Goal: Task Accomplishment & Management: Complete application form

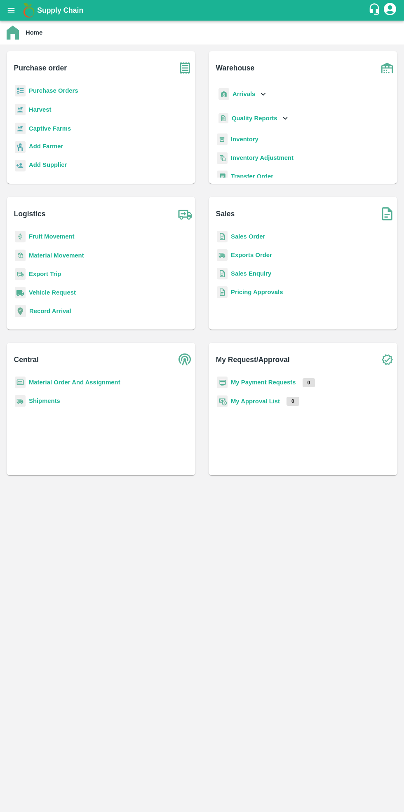
click at [60, 90] on b "Purchase Orders" at bounding box center [53, 90] width 49 height 7
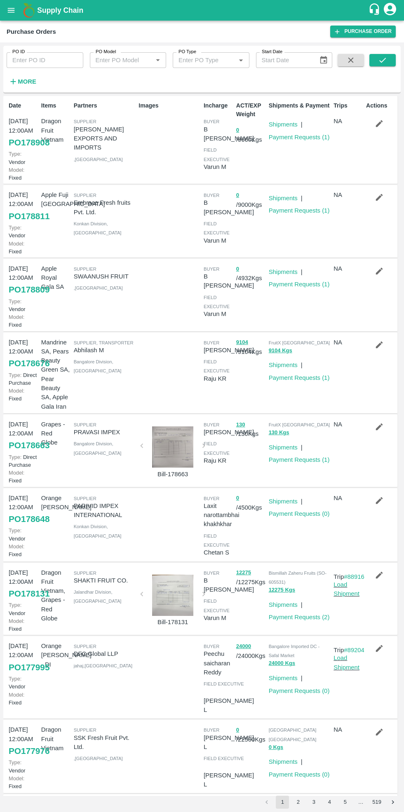
click at [366, 34] on link "Purchase Order" at bounding box center [362, 32] width 65 height 12
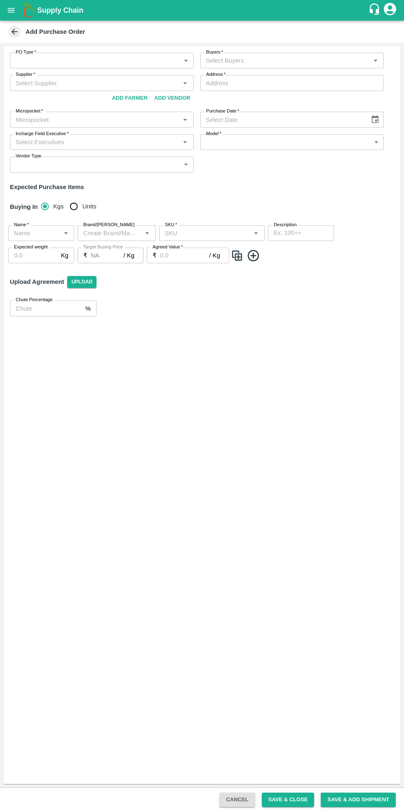
click at [90, 58] on body "Supply Chain Add Purchase Order PO Type   * ​ PO Type Buyers   * Buyers   * Sup…" at bounding box center [202, 406] width 404 height 812
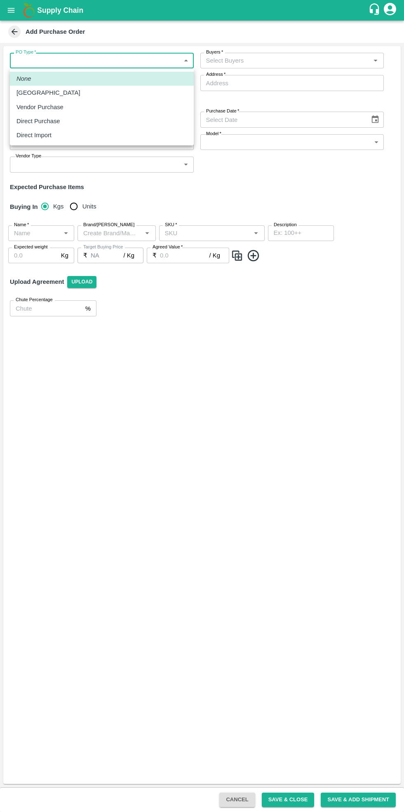
click at [59, 109] on div "Vendor Purchase" at bounding box center [41, 107] width 51 height 9
type input "2"
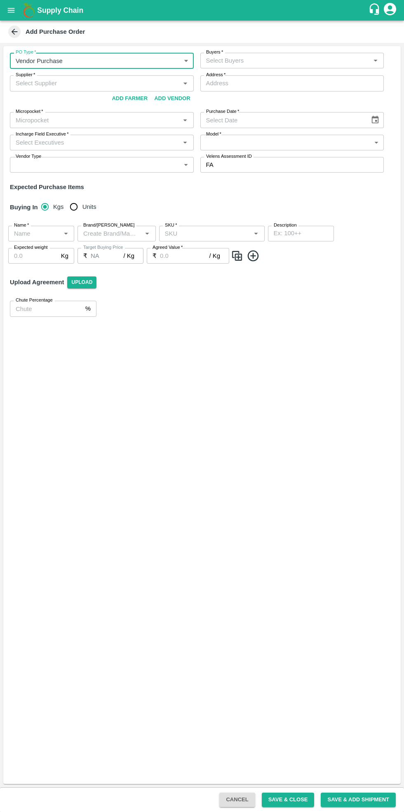
click at [315, 59] on input "Buyers   *" at bounding box center [285, 60] width 165 height 11
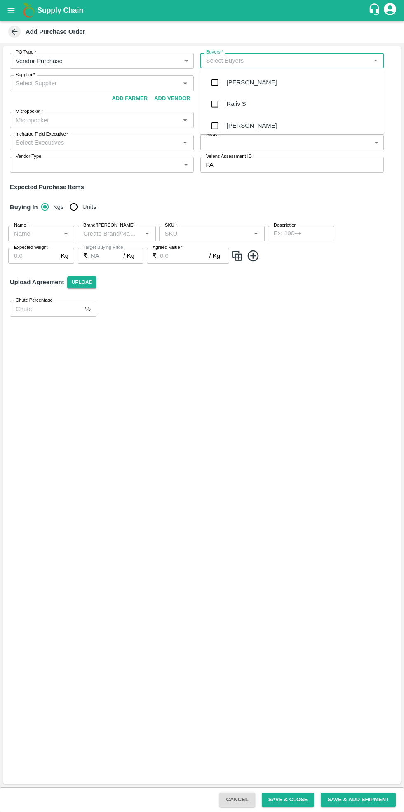
click at [257, 57] on input "Buyers   *" at bounding box center [285, 60] width 165 height 11
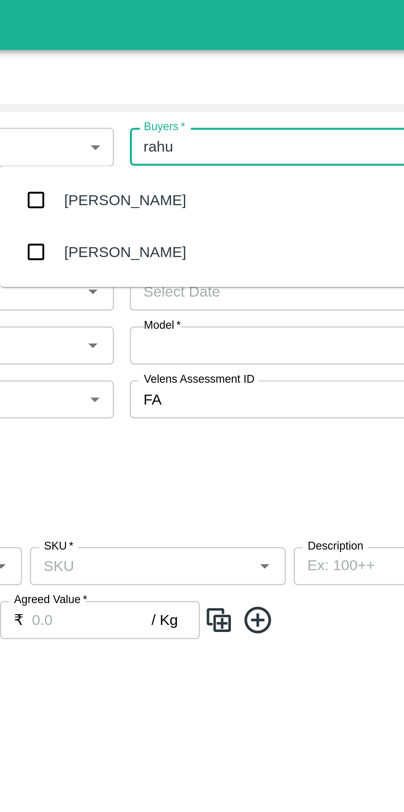
type input "rahul"
click at [210, 103] on div "[PERSON_NAME]" at bounding box center [198, 104] width 50 height 9
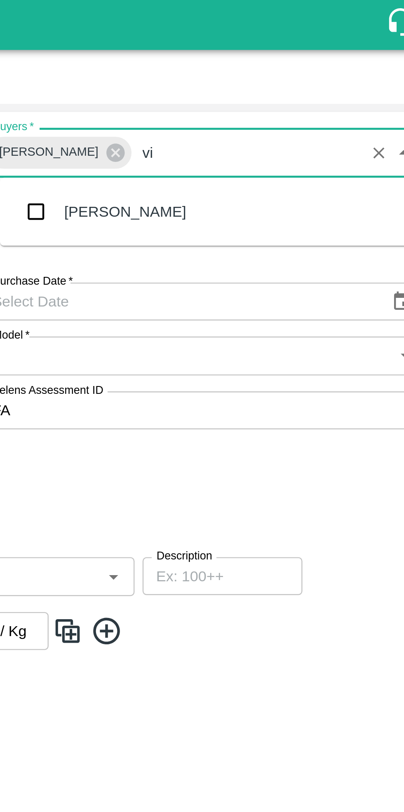
type input "v"
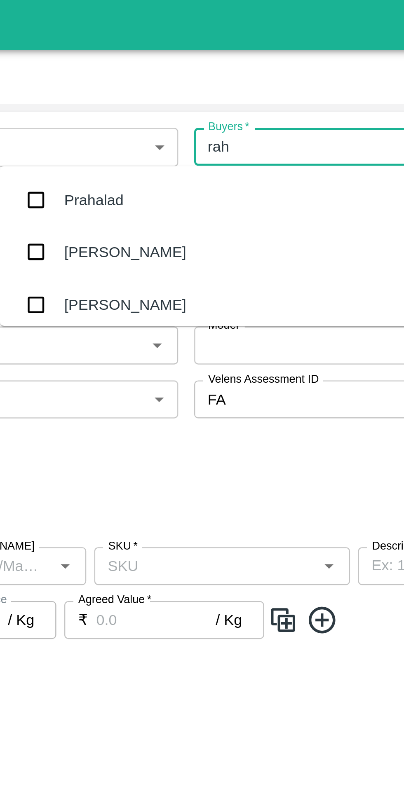
type input "rahu"
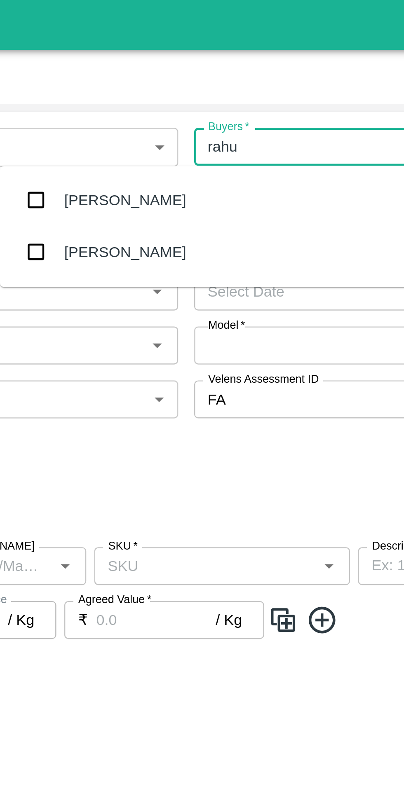
click at [177, 100] on div "[PERSON_NAME]" at bounding box center [172, 104] width 50 height 9
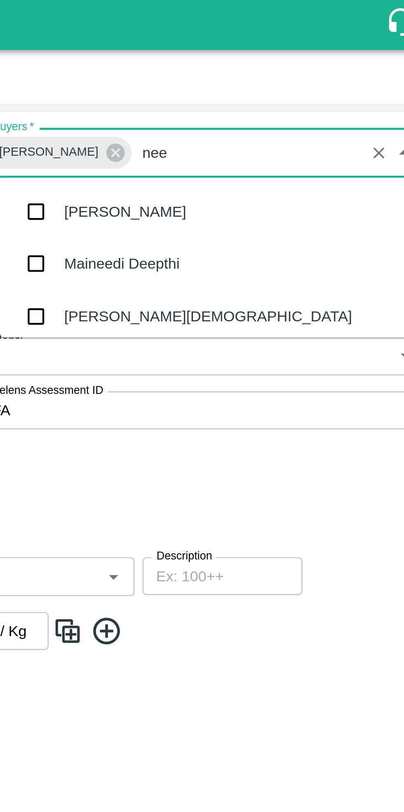
type input "neet"
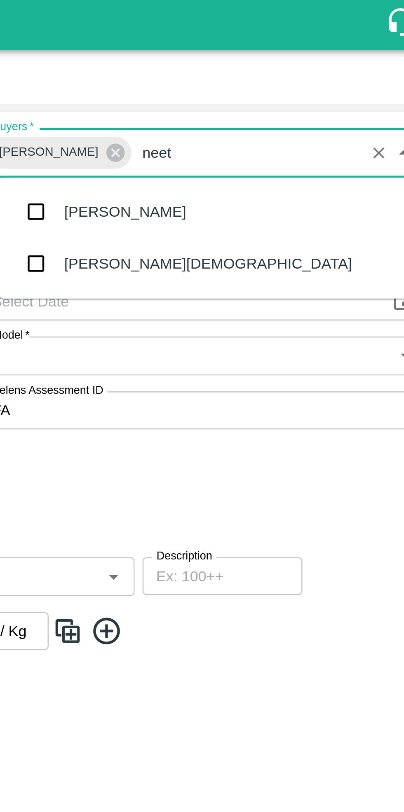
click at [252, 109] on div "[PERSON_NAME][DEMOGRAPHIC_DATA]" at bounding box center [295, 108] width 119 height 9
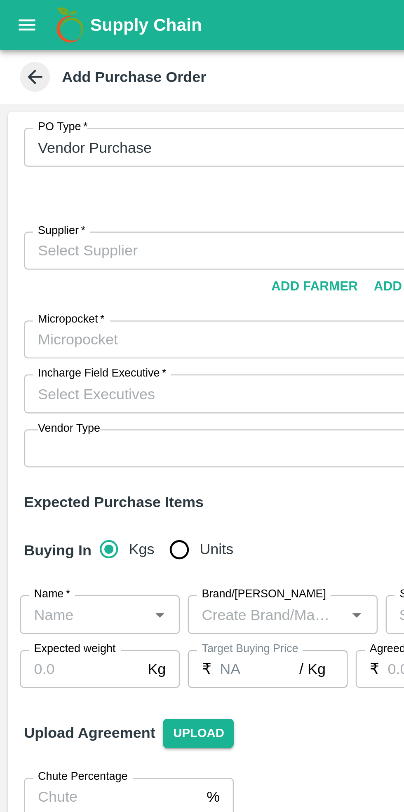
click at [60, 98] on input "Supplier   *" at bounding box center [94, 103] width 165 height 11
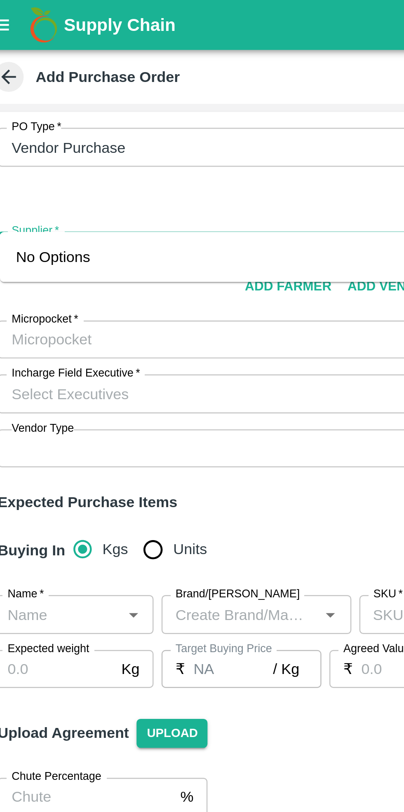
click at [23, 98] on input "Supplier   *" at bounding box center [94, 103] width 165 height 11
click at [54, 98] on input "Supplier   *" at bounding box center [94, 103] width 165 height 11
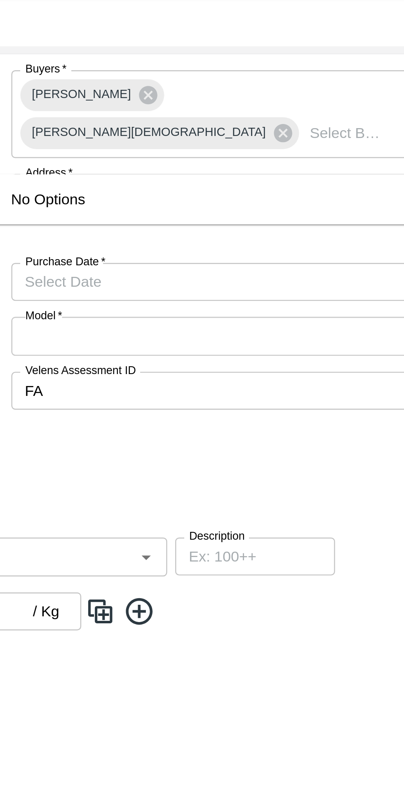
type input "63"
click at [293, 96] on input "Address   *" at bounding box center [292, 104] width 184 height 16
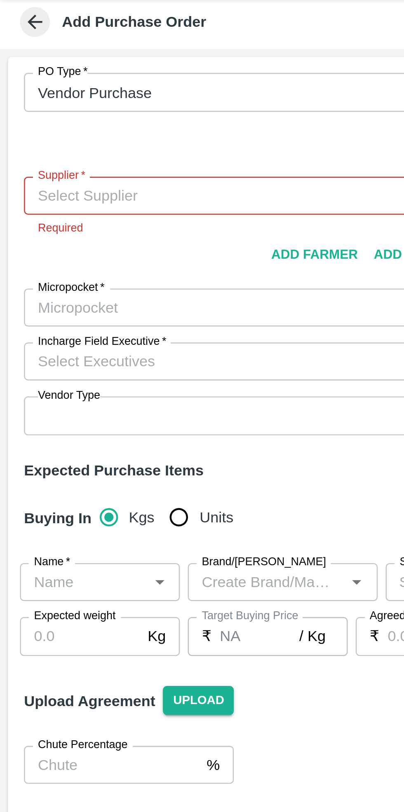
click at [52, 144] on input "Micropocket   *" at bounding box center [94, 149] width 165 height 11
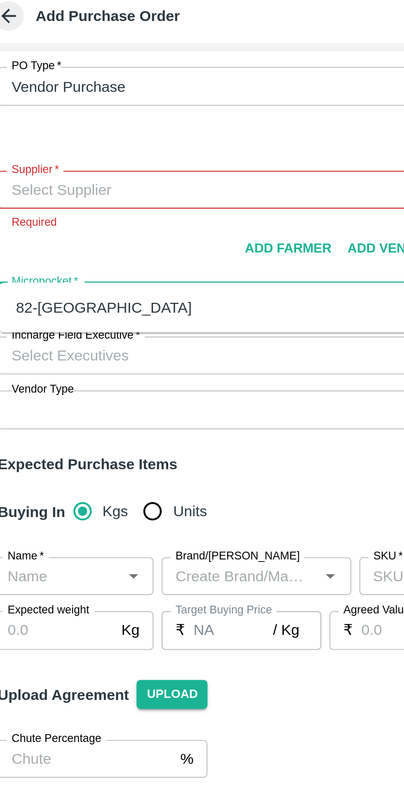
click at [44, 152] on div "82-[GEOGRAPHIC_DATA]" at bounding box center [53, 151] width 72 height 9
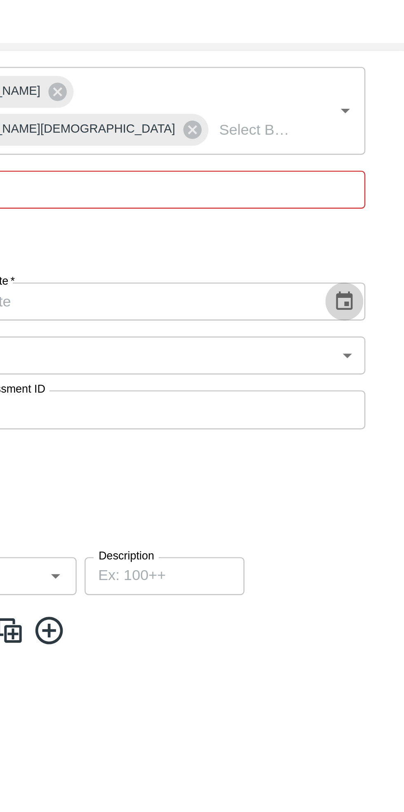
type input "82-[GEOGRAPHIC_DATA]"
click at [377, 145] on icon "Choose date" at bounding box center [374, 149] width 9 height 9
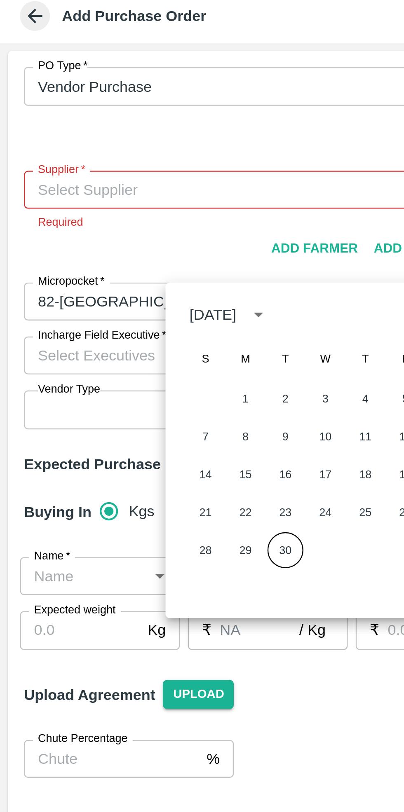
click at [117, 253] on button "30" at bounding box center [117, 252] width 15 height 15
type input "[DATE]"
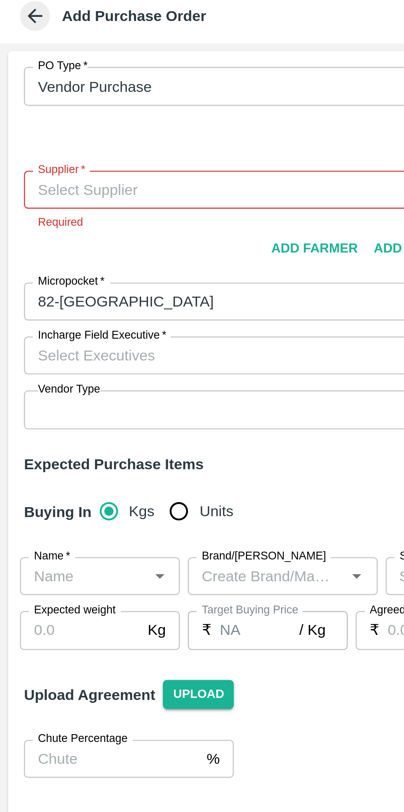
click at [58, 160] on label "Incharge Field Executive   *" at bounding box center [42, 163] width 53 height 7
click at [58, 166] on input "Incharge Field Executive   *" at bounding box center [94, 171] width 165 height 11
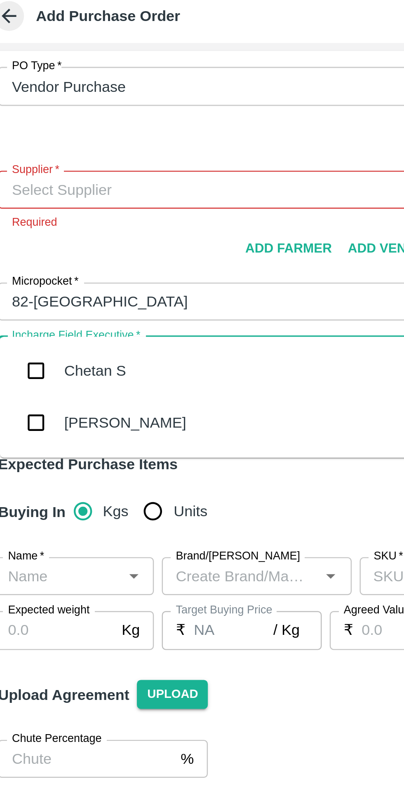
type input "cheta"
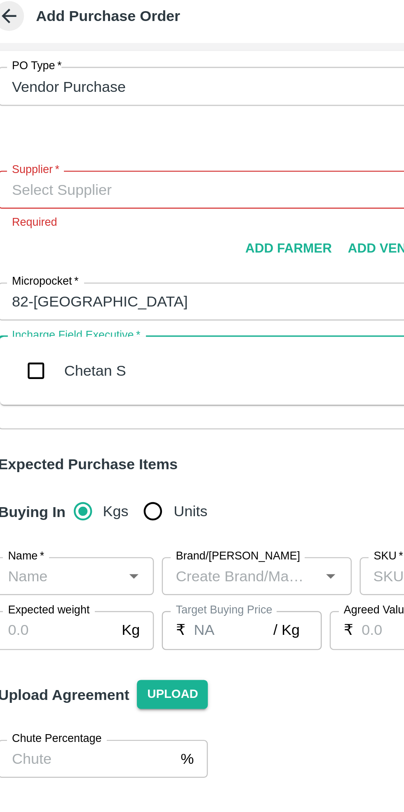
click at [58, 177] on div "Chetan S" at bounding box center [50, 177] width 26 height 9
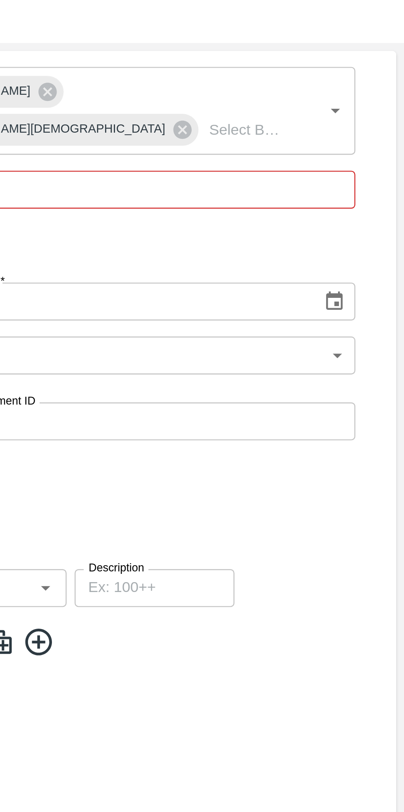
click at [373, 153] on body "Supply Chain Add Purchase Order PO Type   * Vendor Purchase 2 PO Type Buyers   …" at bounding box center [202, 406] width 404 height 812
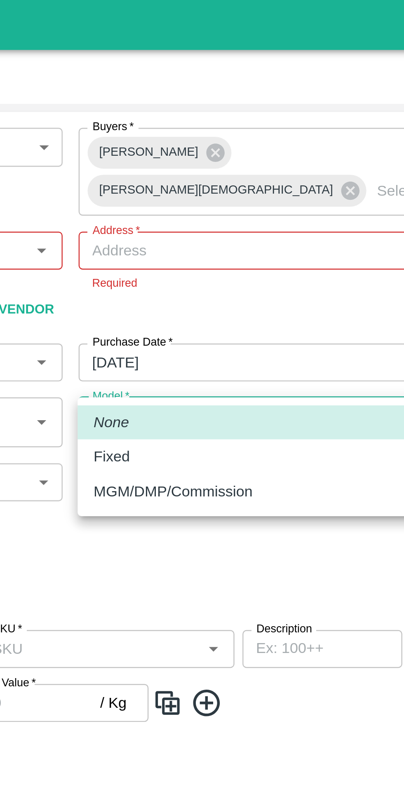
click at [216, 187] on p "Fixed" at bounding box center [213, 188] width 15 height 9
type input "Fixed"
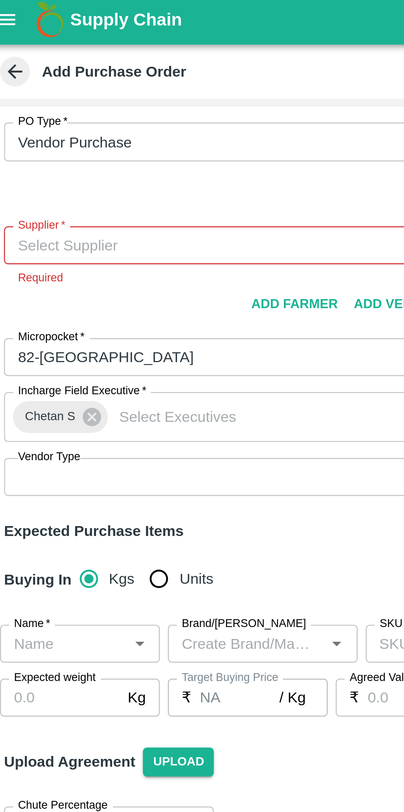
click at [67, 233] on input "Units" at bounding box center [73, 241] width 16 height 16
radio input "true"
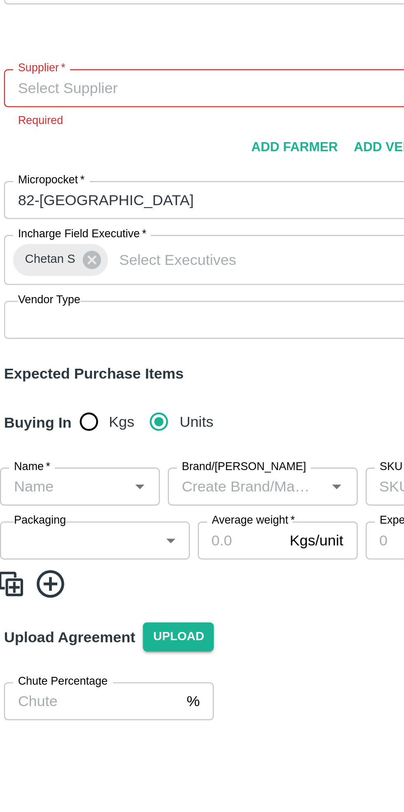
click at [40, 262] on input "Name   *" at bounding box center [34, 267] width 47 height 11
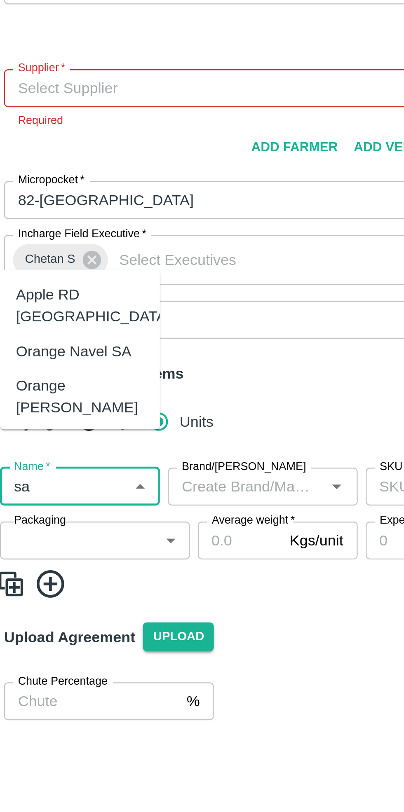
type input "s"
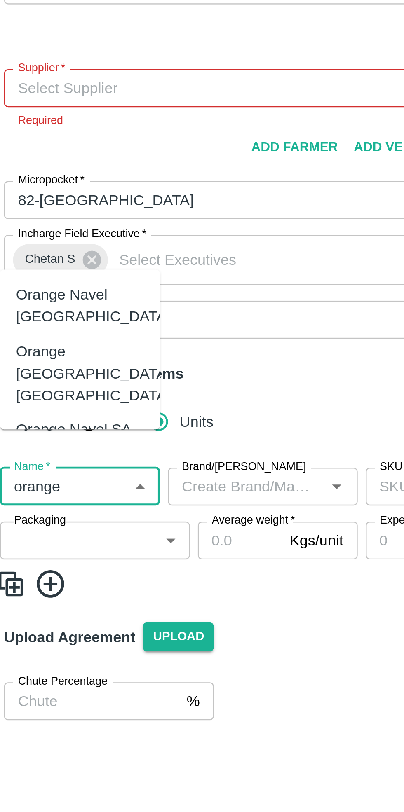
click at [50, 254] on div "Orange [PERSON_NAME]" at bounding box center [41, 263] width 53 height 19
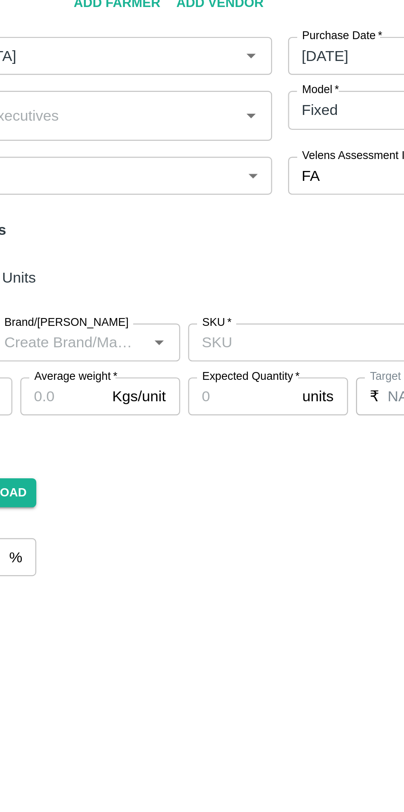
type input "Orange [PERSON_NAME]"
click at [194, 262] on input "SKU   *" at bounding box center [204, 267] width 87 height 11
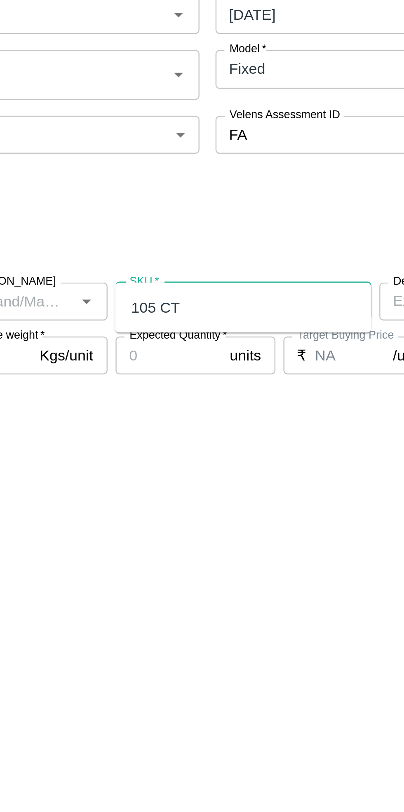
click at [180, 271] on div "105 CT" at bounding box center [176, 270] width 20 height 9
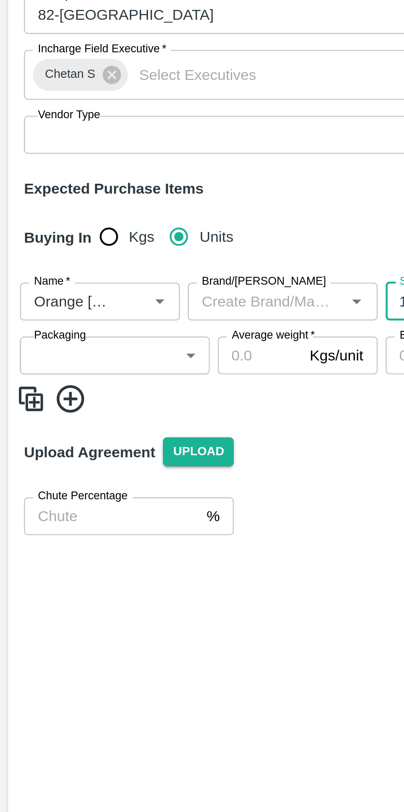
type input "105 CT"
click at [54, 274] on body "Supply Chain Add Purchase Order PO Type   * Vendor Purchase 2 PO Type Buyers   …" at bounding box center [202, 406] width 404 height 812
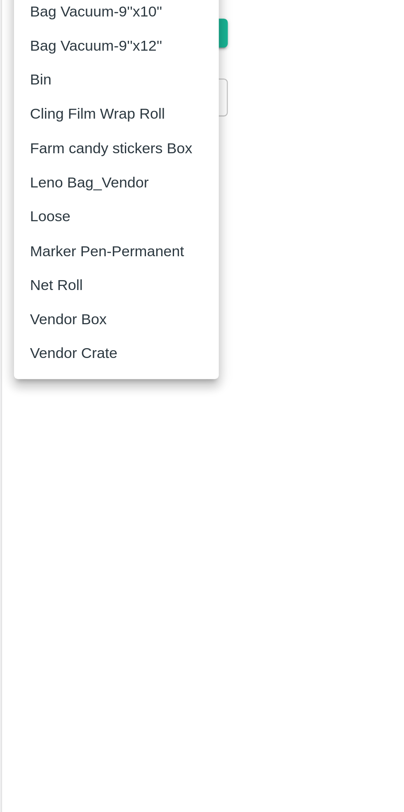
click at [40, 447] on p "Vendor Box" at bounding box center [31, 447] width 32 height 9
type input "276"
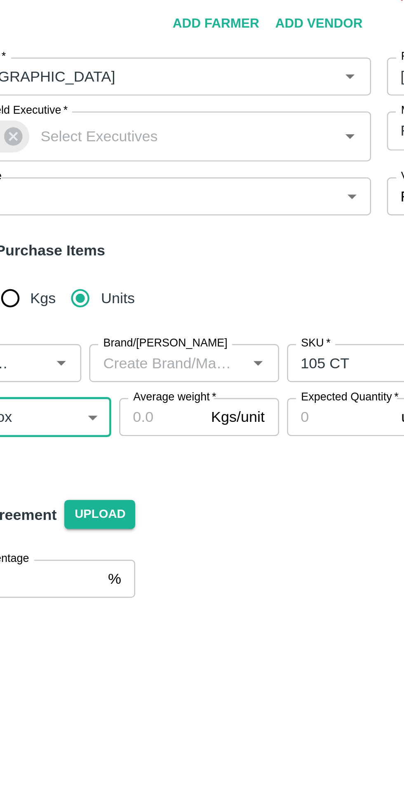
click at [112, 282] on input "Average weight   *" at bounding box center [107, 290] width 35 height 16
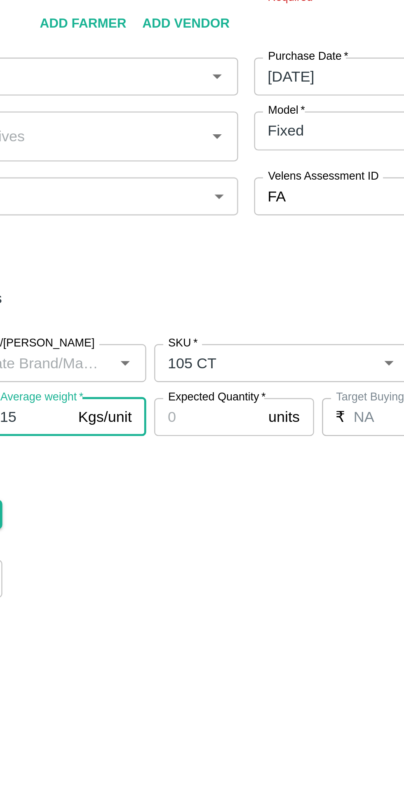
type input "15"
click at [186, 282] on input "Expected Quantity   *" at bounding box center [181, 290] width 44 height 16
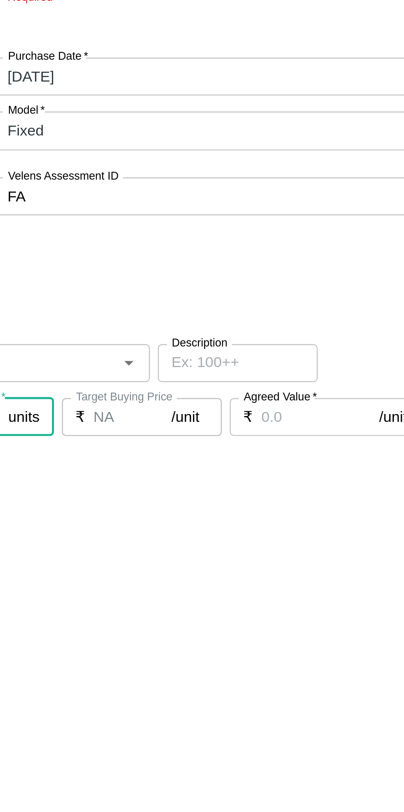
type input "200"
click at [322, 282] on input "Agreed Value   *" at bounding box center [334, 290] width 49 height 16
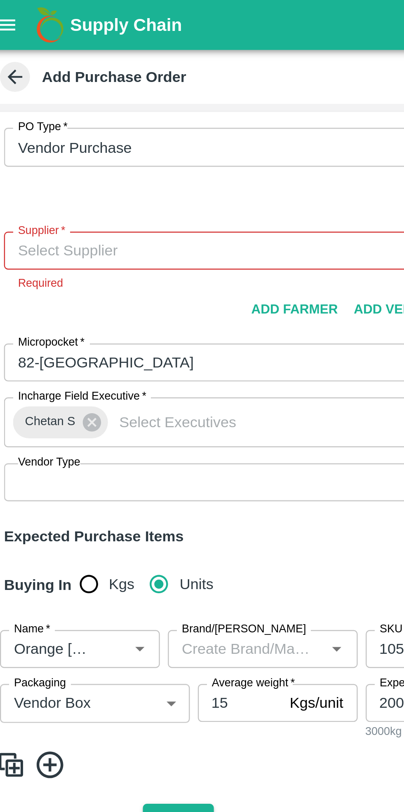
type input "1200"
click at [54, 98] on input "Supplier   *" at bounding box center [94, 103] width 165 height 11
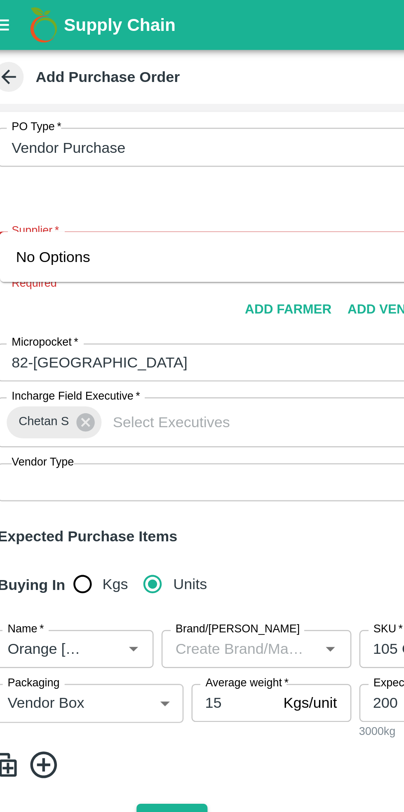
type input "63"
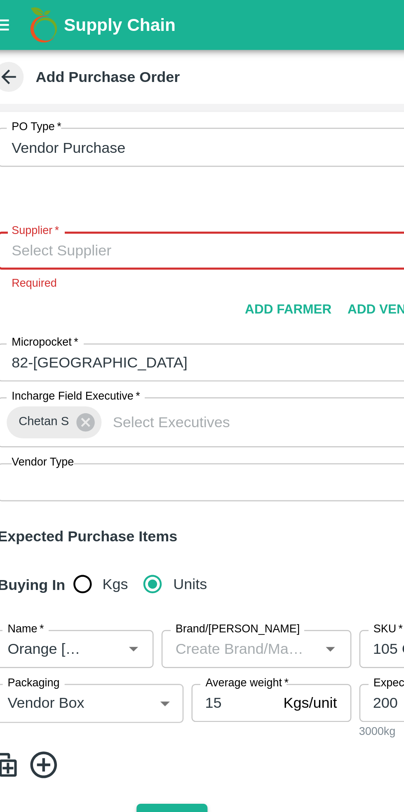
click at [43, 98] on input "Supplier   *" at bounding box center [94, 103] width 165 height 11
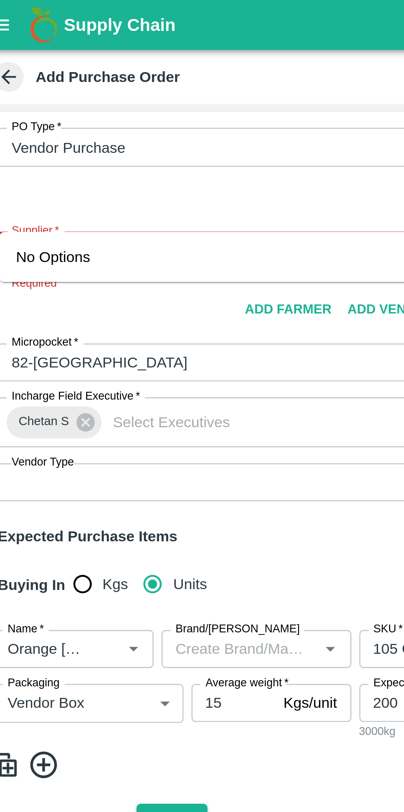
click at [39, 98] on input "Supplier   *" at bounding box center [94, 103] width 165 height 11
type input "6"
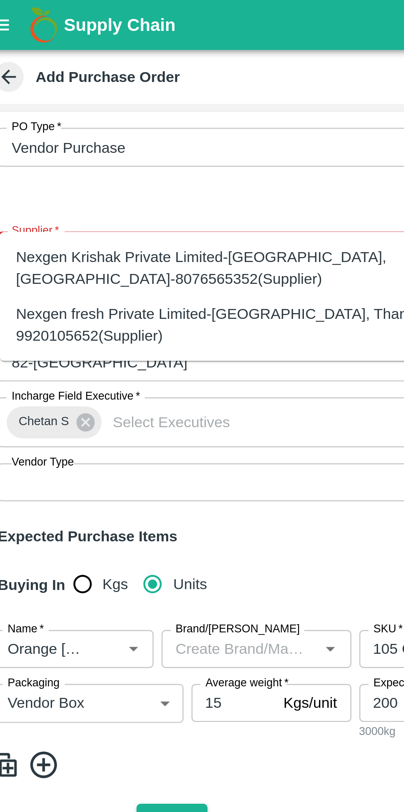
type input "n"
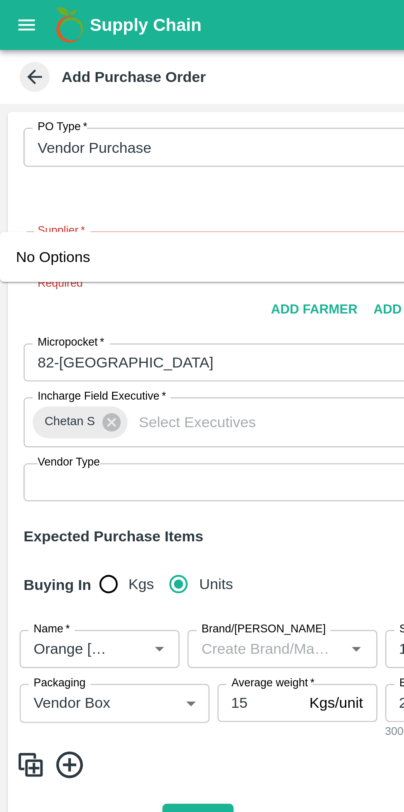
click at [16, 98] on input "Supplier   *" at bounding box center [94, 103] width 165 height 11
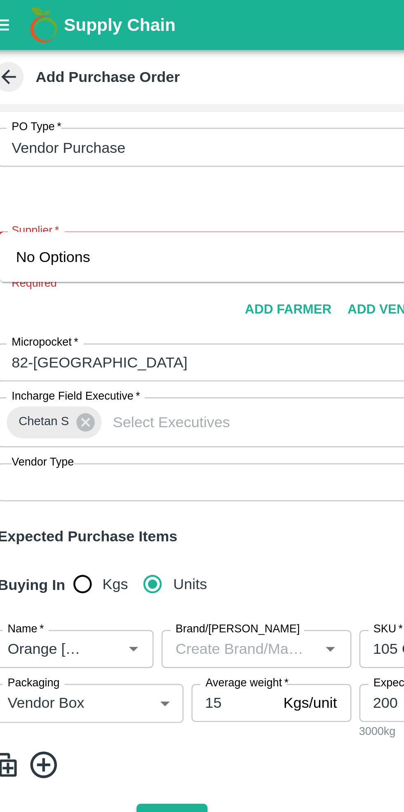
click at [38, 98] on input "Supplier   *" at bounding box center [94, 103] width 165 height 11
type input "6"
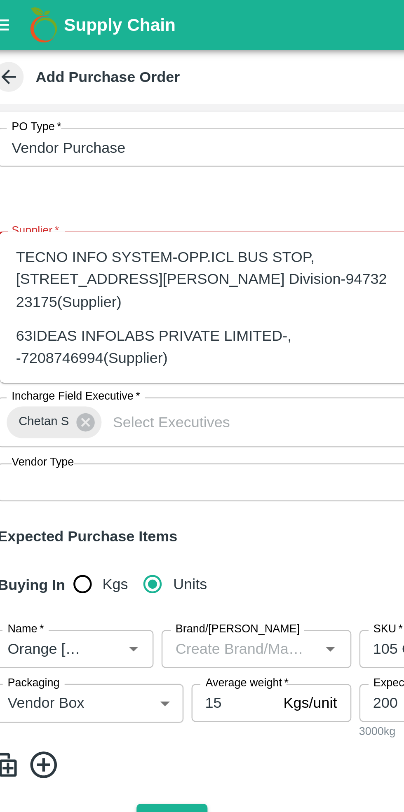
click at [60, 135] on div "63IDEAS INFOLABS PRIVATE LIMITED-, -7208746994(Supplier)" at bounding box center [102, 143] width 170 height 19
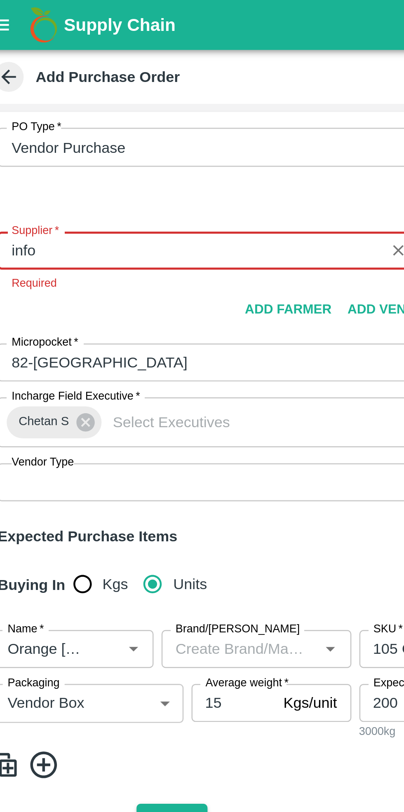
type input "63IDEAS INFOLABS PRIVATE LIMITED-, -7208746994(Supplier)"
type input ", , , [GEOGRAPHIC_DATA]"
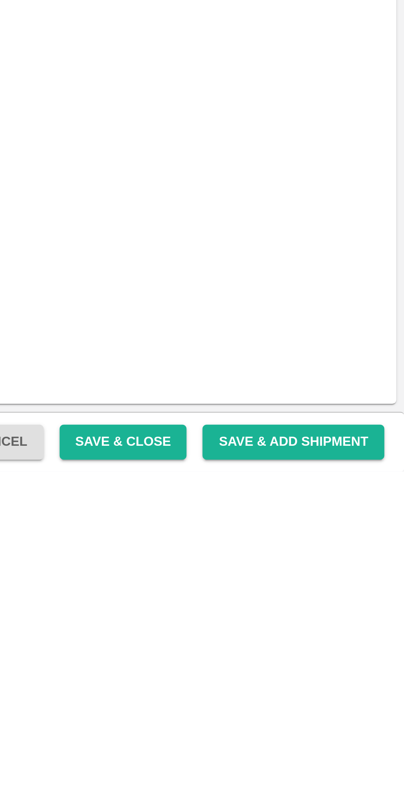
type input "63IDEAS INFOLABS PRIVATE LIMITED-, -7208746994(Supplier)"
click at [299, 801] on button "Save & Close" at bounding box center [287, 799] width 53 height 14
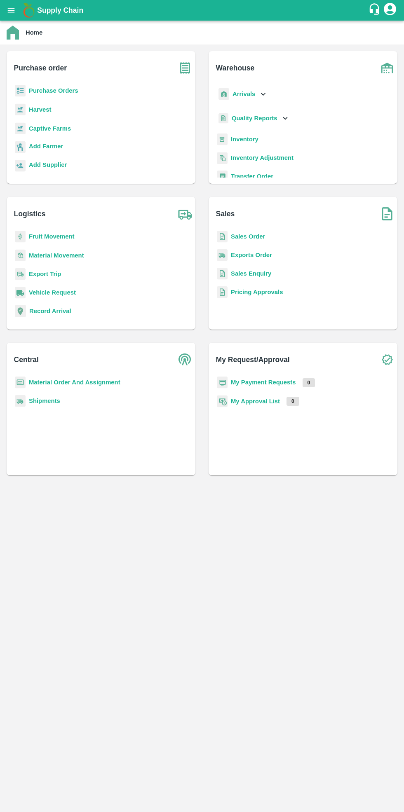
click at [53, 90] on b "Purchase Orders" at bounding box center [53, 90] width 49 height 7
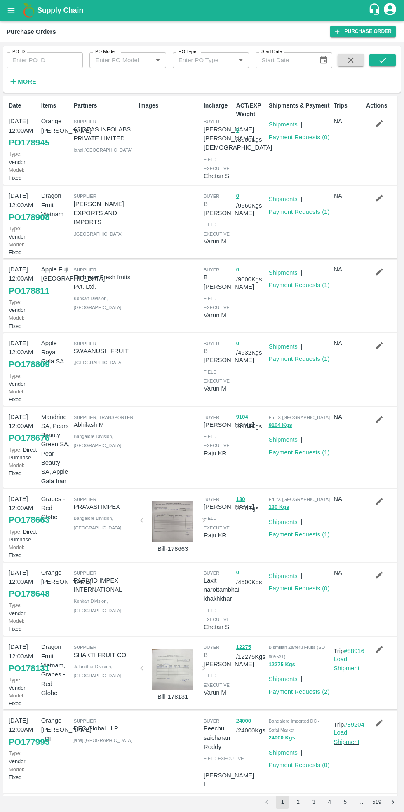
click at [297, 137] on link "Payment Requests ( 0 )" at bounding box center [298, 137] width 61 height 7
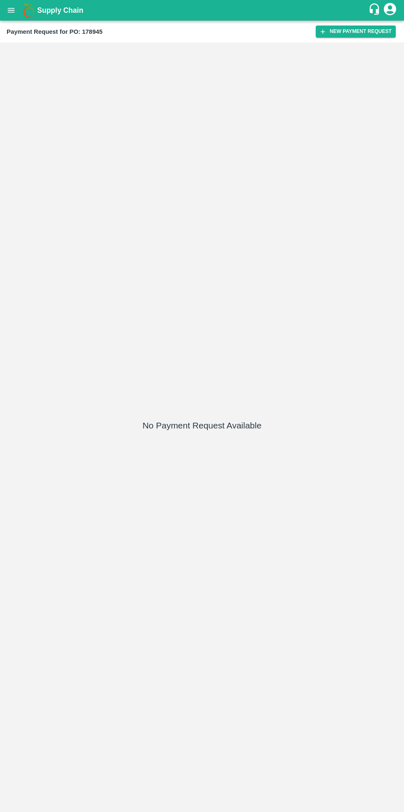
click at [362, 31] on button "New Payment Request" at bounding box center [355, 32] width 80 height 12
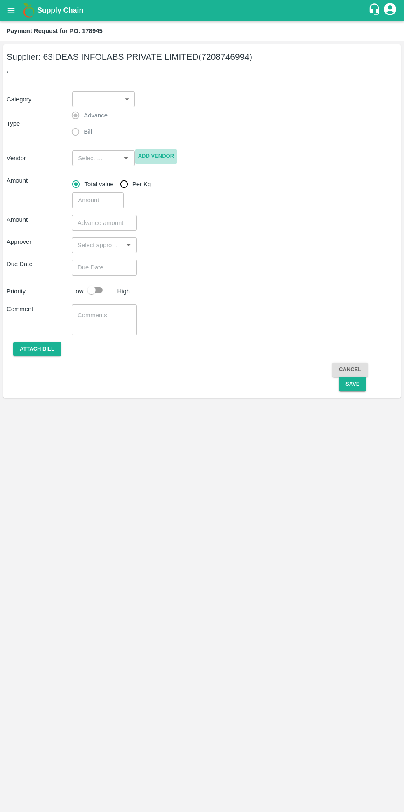
click at [120, 97] on body "Supply Chain Payment Request for PO: 178945 Supplier: 63IDEAS INFOLABS PRIVATE …" at bounding box center [202, 406] width 404 height 812
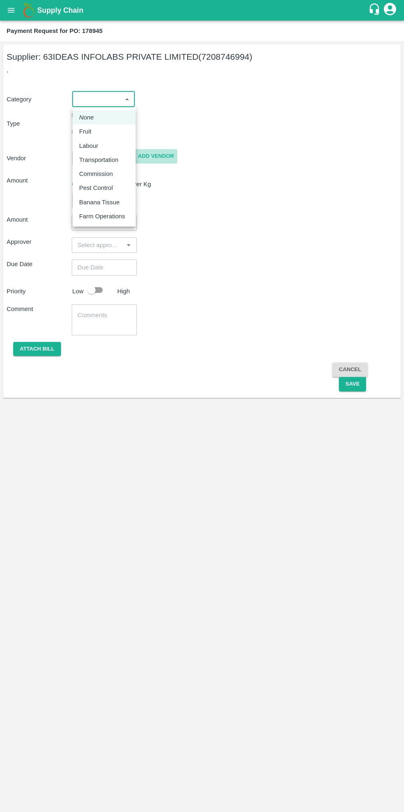
click at [113, 131] on div "Fruit" at bounding box center [104, 131] width 50 height 9
type input "1"
type input "63IDEAS INFOLABS PRIVATE LIMITED - 7208746994(Supplier)"
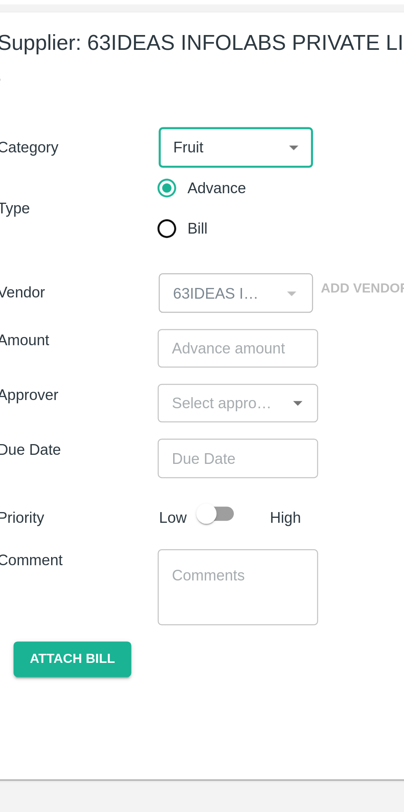
click at [75, 128] on input "Bill" at bounding box center [75, 132] width 16 height 16
radio input "true"
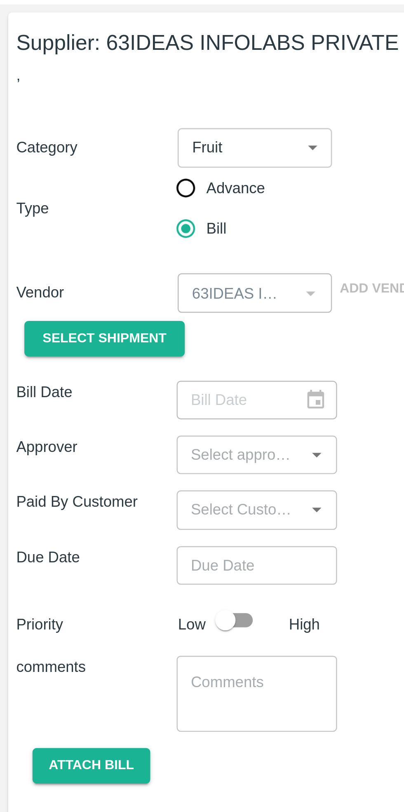
click at [123, 203] on div "​" at bounding box center [104, 202] width 65 height 16
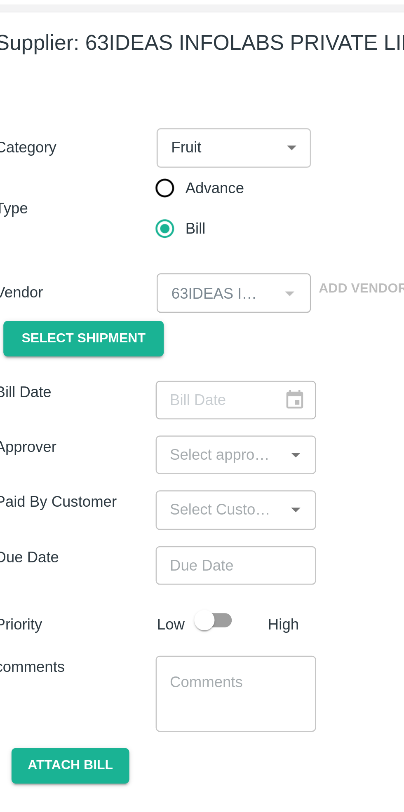
click at [127, 224] on icon "Open" at bounding box center [128, 223] width 9 height 9
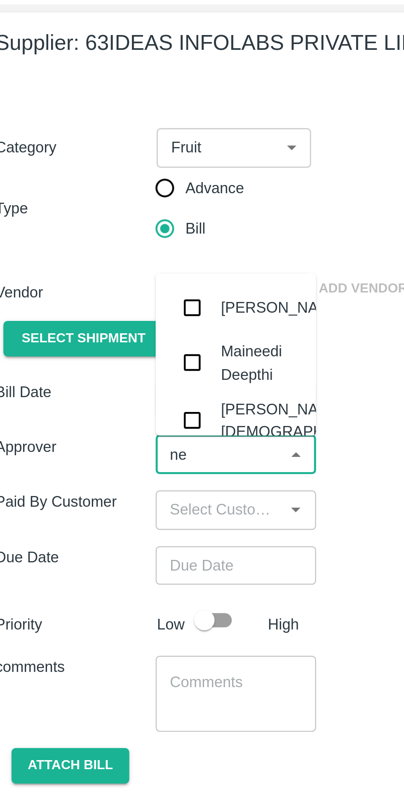
type input "nee"
click at [115, 211] on div "[PERSON_NAME][DEMOGRAPHIC_DATA]" at bounding box center [132, 210] width 68 height 19
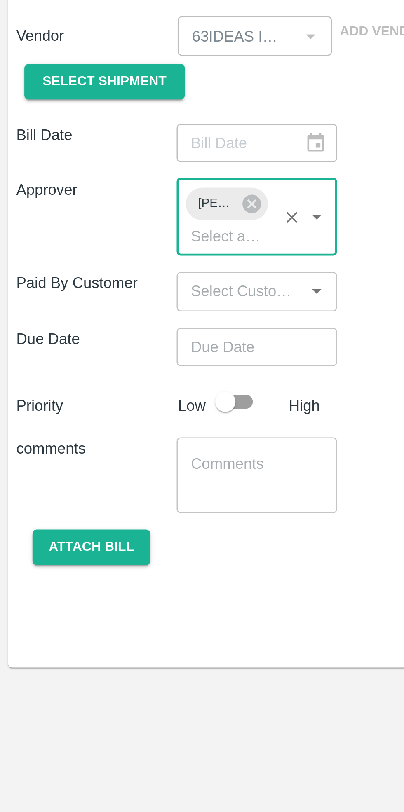
click at [127, 261] on icon "Open" at bounding box center [128, 262] width 4 height 2
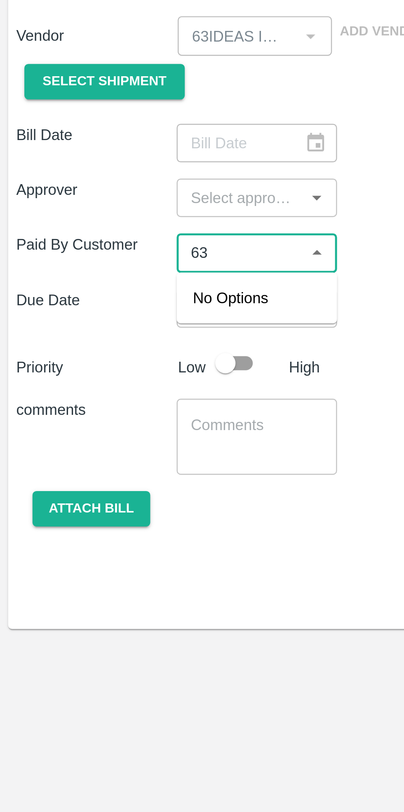
type input "6"
